Goal: Information Seeking & Learning: Learn about a topic

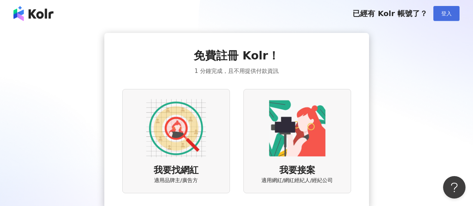
click at [443, 15] on span "登入" at bounding box center [446, 13] width 10 height 6
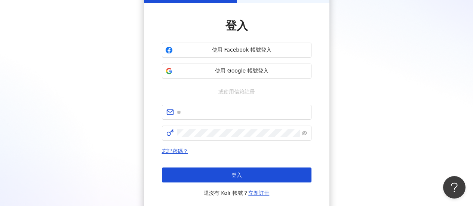
scroll to position [37, 0]
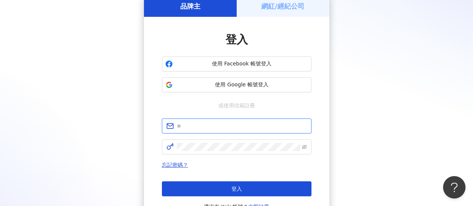
click at [185, 123] on input "text" at bounding box center [242, 126] width 130 height 8
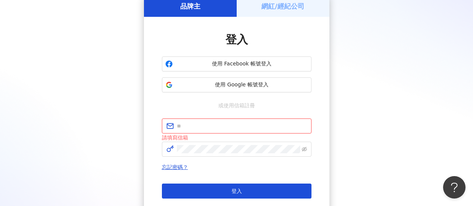
type input "**********"
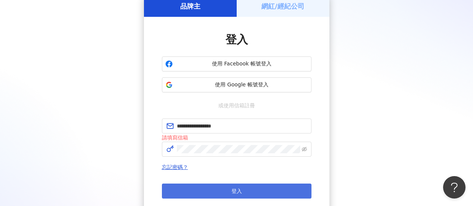
click at [273, 191] on button "登入" at bounding box center [237, 191] width 150 height 15
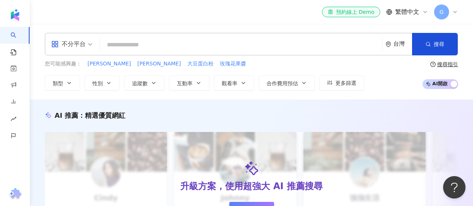
click at [202, 44] on input "search" at bounding box center [241, 45] width 276 height 14
click at [160, 41] on input "search" at bounding box center [241, 45] width 276 height 14
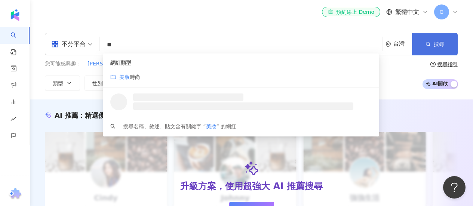
type input "**"
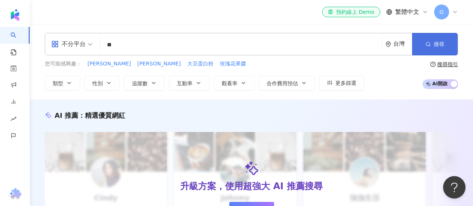
click at [440, 45] on span "搜尋" at bounding box center [439, 44] width 10 height 6
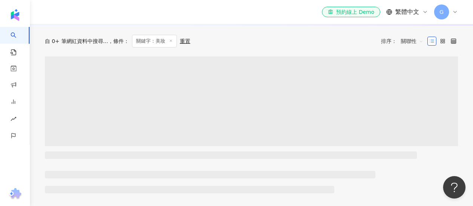
scroll to position [224, 0]
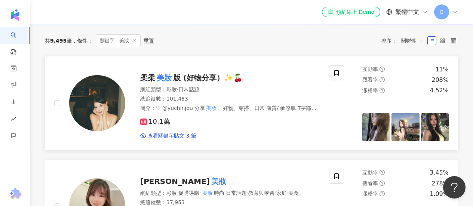
click at [377, 134] on img at bounding box center [376, 127] width 28 height 28
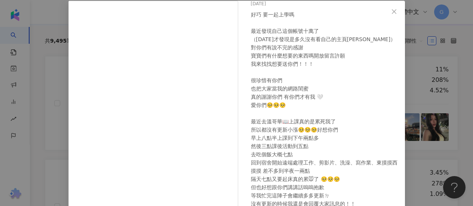
scroll to position [0, 0]
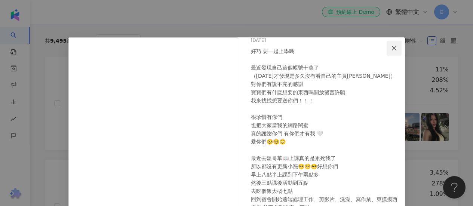
click at [392, 50] on icon "close" at bounding box center [394, 48] width 6 height 6
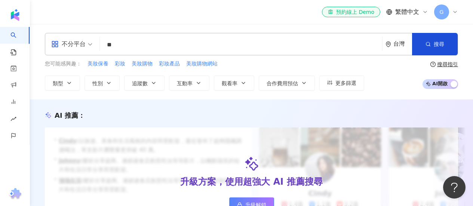
click at [296, 43] on input "**" at bounding box center [241, 45] width 276 height 14
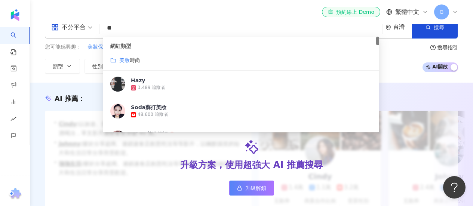
scroll to position [37, 0]
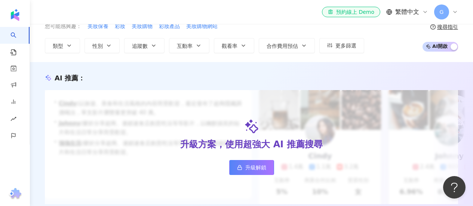
click at [397, 49] on div "您可能感興趣： 美妝保養 彩妝 美妝購物 彩妝產品 美妝購物網站 類型 性別 追蹤數 互動率 觀看率 合作費用預估 更多篩選 搜尋指引 AI 開啟 AI 關閉" at bounding box center [251, 37] width 413 height 31
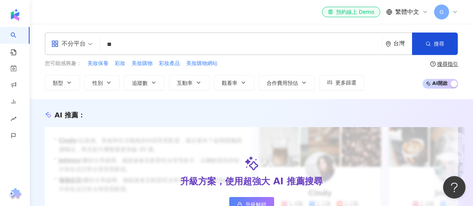
scroll to position [0, 0]
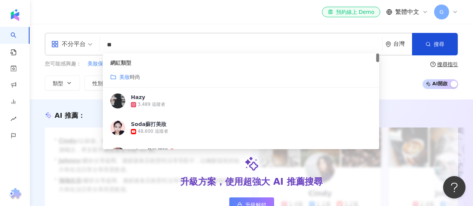
click at [354, 49] on input "**" at bounding box center [241, 45] width 276 height 14
click at [398, 79] on div "您可能感興趣： 美妝保養 彩妝 美妝購物 彩妝產品 美妝購物網站 類型 性別 追蹤數 互動率 觀看率 合作費用預估 更多篩選 搜尋指引 AI 開啟 AI 關閉" at bounding box center [251, 75] width 413 height 31
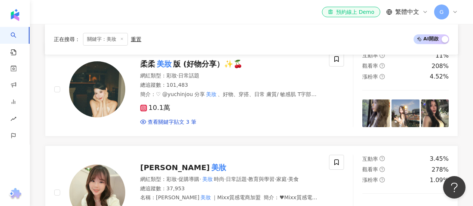
scroll to position [238, 0]
click at [273, 76] on div "柔柔 美妝 版 (好物分享）✨🍒 網紅類型 ： 彩妝 · 日常話題 總追蹤數 ： 101,483 簡介 ： ♡ @yuchinjou 分享 美妝 、好物、穿搭…" at bounding box center [222, 89] width 195 height 73
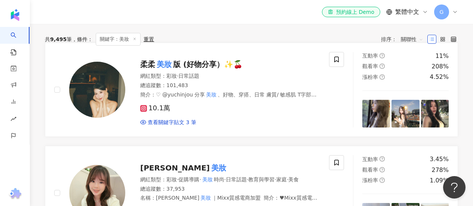
scroll to position [126, 0]
